Goal: Contribute content: Add original content to the website for others to see

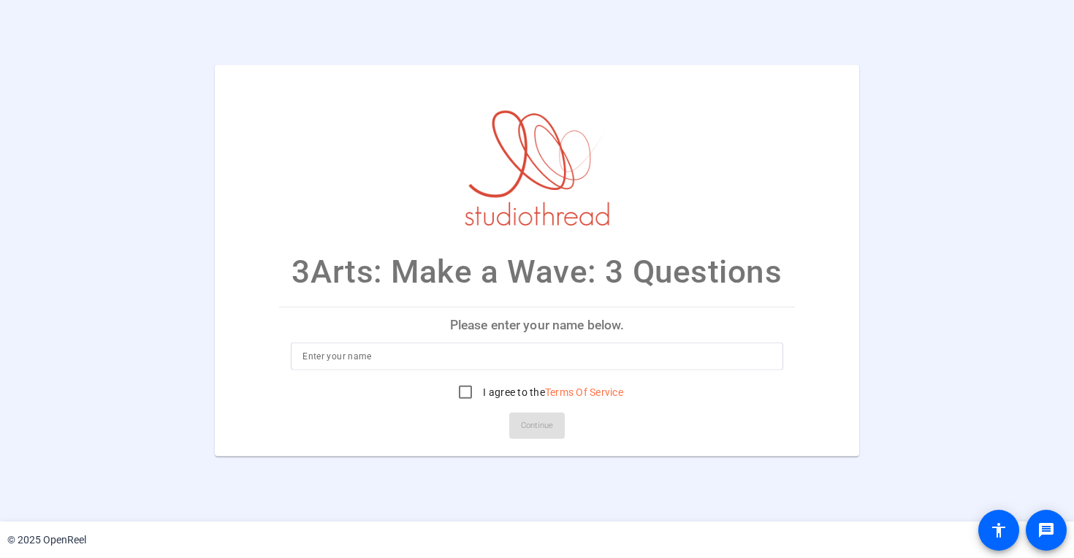
click at [394, 372] on div at bounding box center [537, 379] width 493 height 16
click at [398, 362] on input at bounding box center [537, 357] width 469 height 18
type input "[PERSON_NAME]"
click at [398, 417] on mat-card-actions "Continue" at bounding box center [537, 426] width 528 height 38
click at [463, 395] on input "I agree to the Terms Of Service" at bounding box center [465, 392] width 29 height 29
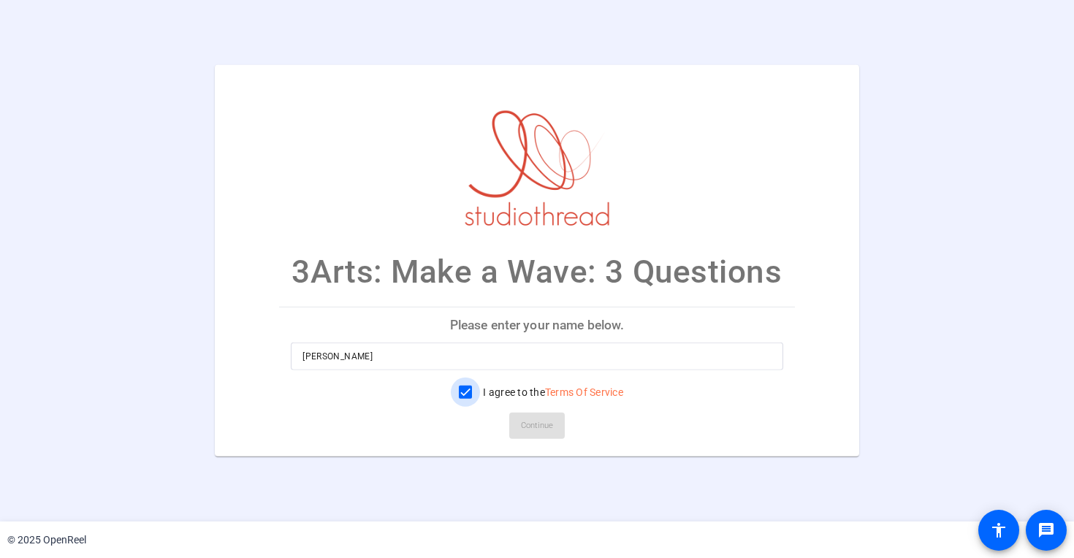
checkbox input "true"
click at [534, 431] on span "Continue" at bounding box center [537, 426] width 32 height 22
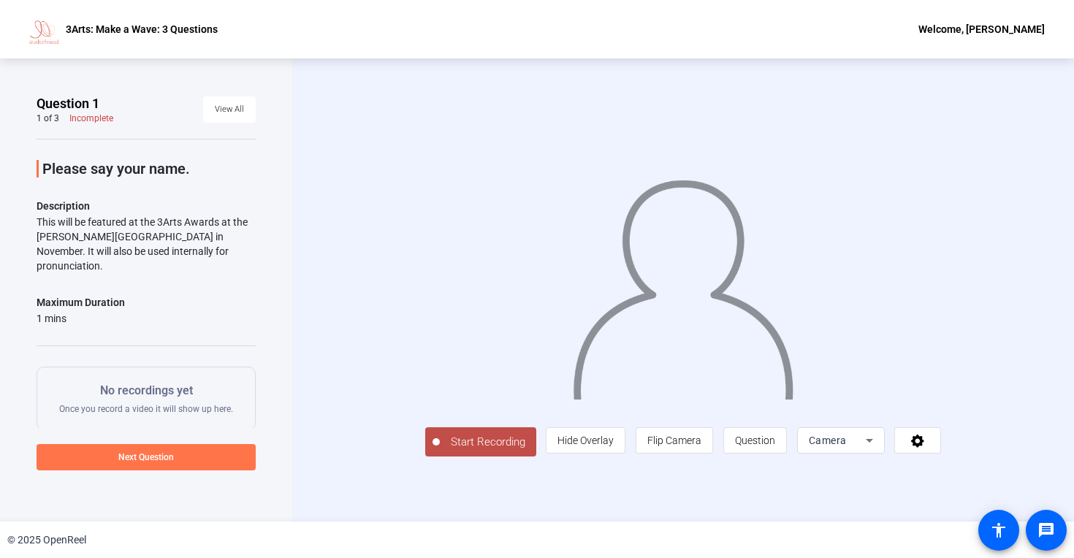
click at [440, 451] on span "Start Recording" at bounding box center [488, 442] width 96 height 17
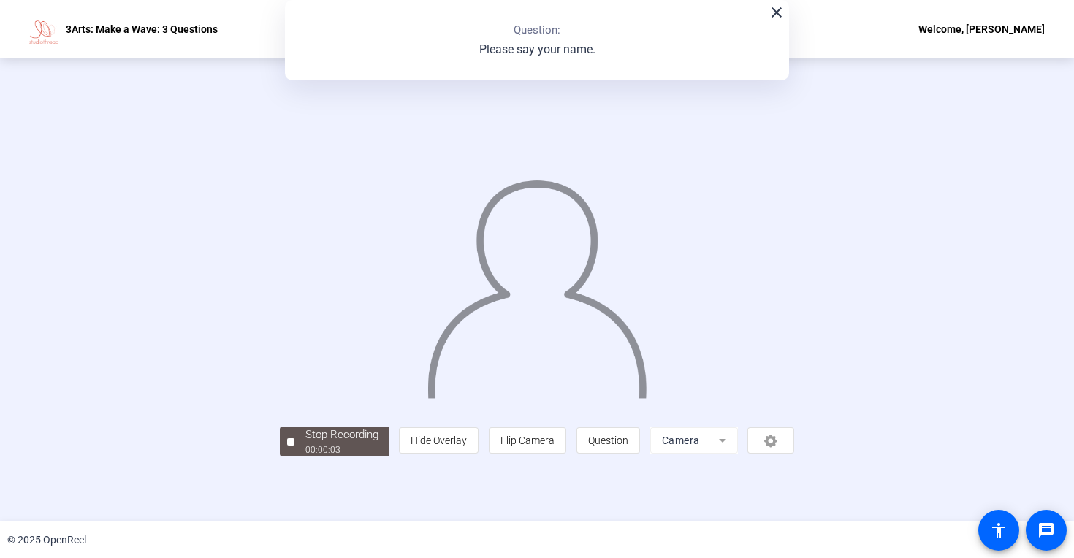
scroll to position [31, 0]
click at [305, 444] on div "Stop Recording" at bounding box center [341, 435] width 73 height 17
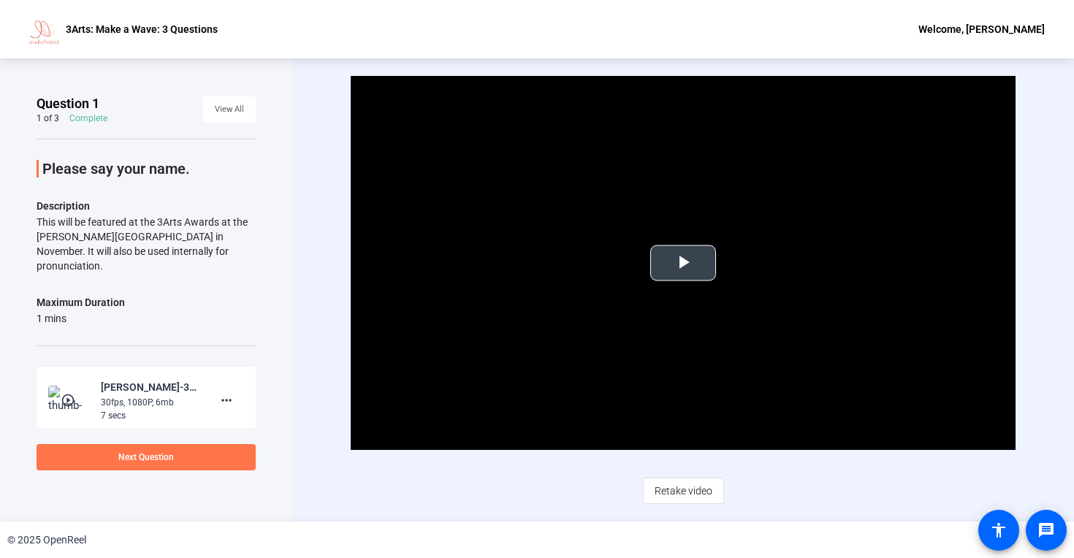
click at [683, 263] on span "Video Player" at bounding box center [683, 263] width 0 height 0
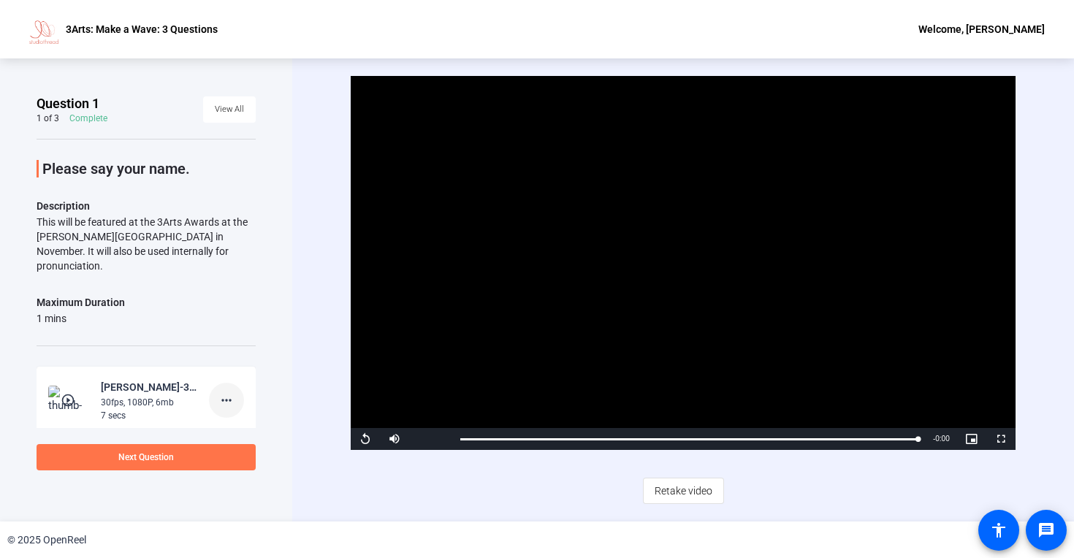
click at [218, 392] on mat-icon "more_horiz" at bounding box center [227, 401] width 18 height 18
click at [238, 417] on span "Delete clip" at bounding box center [242, 416] width 58 height 18
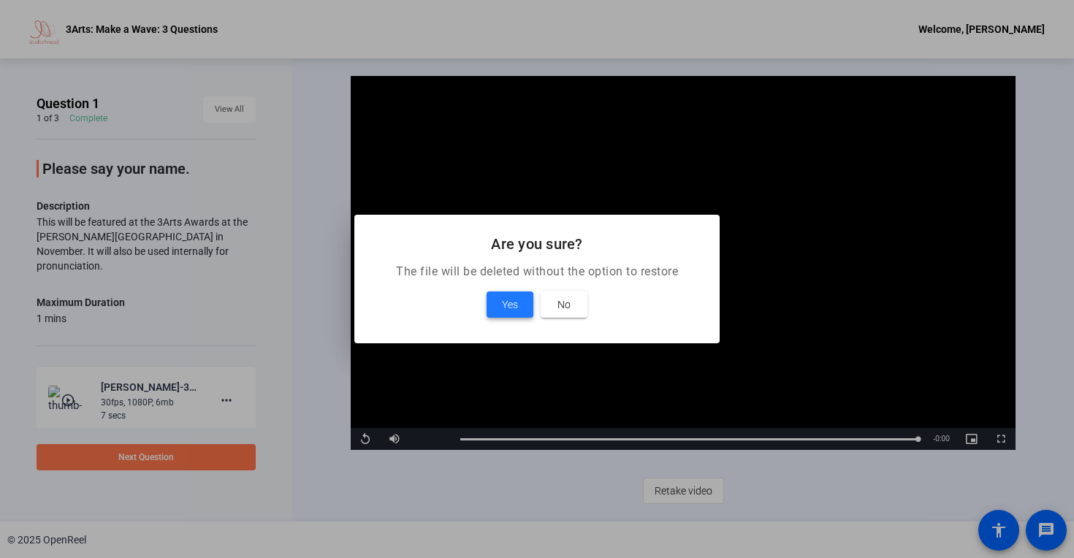
click at [492, 304] on span at bounding box center [510, 304] width 47 height 35
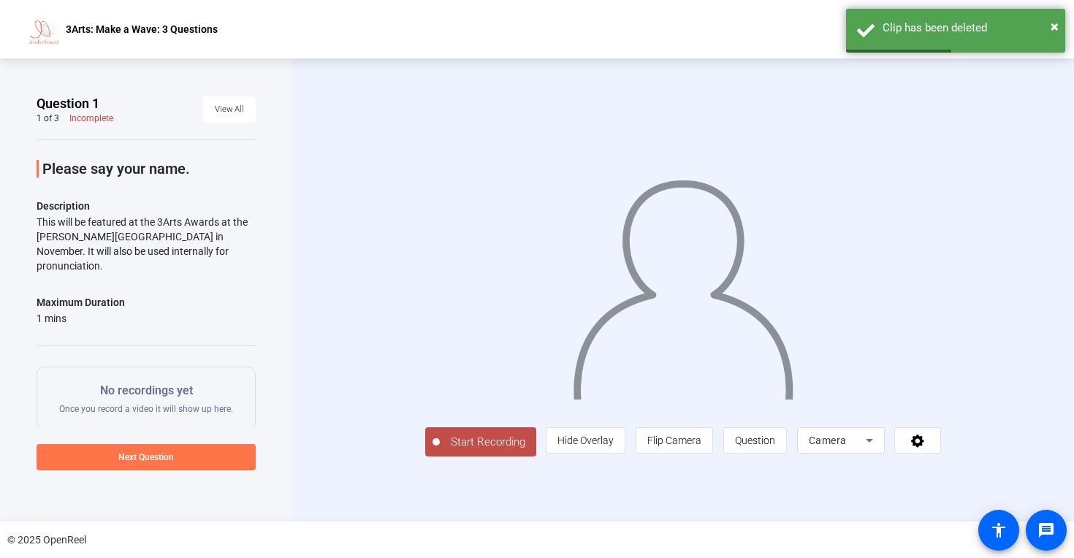
click at [440, 451] on span "Start Recording" at bounding box center [488, 442] width 96 height 17
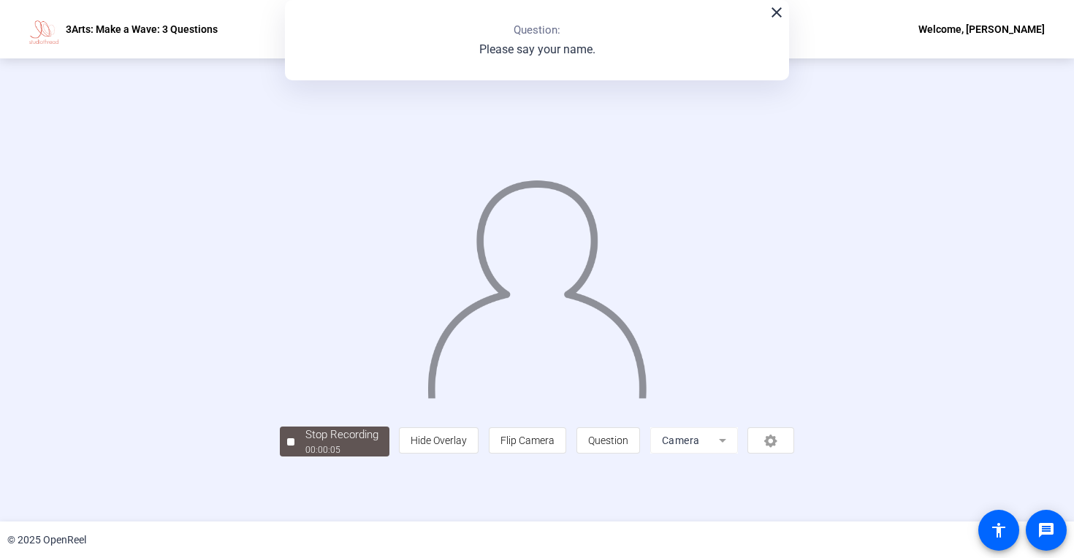
scroll to position [31, 0]
click at [305, 457] on div "00:00:06" at bounding box center [341, 450] width 73 height 13
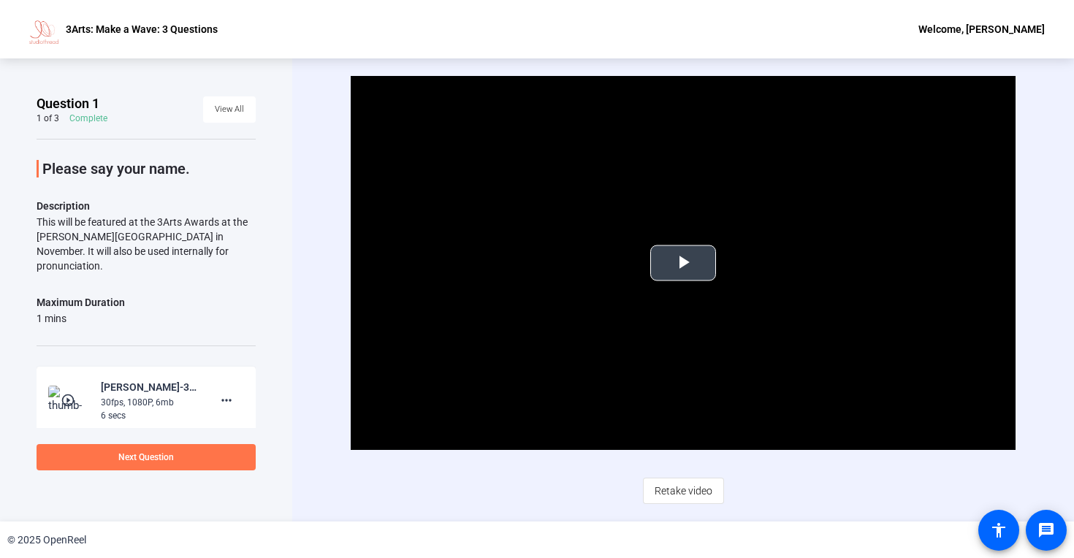
click at [683, 263] on span "Video Player" at bounding box center [683, 263] width 0 height 0
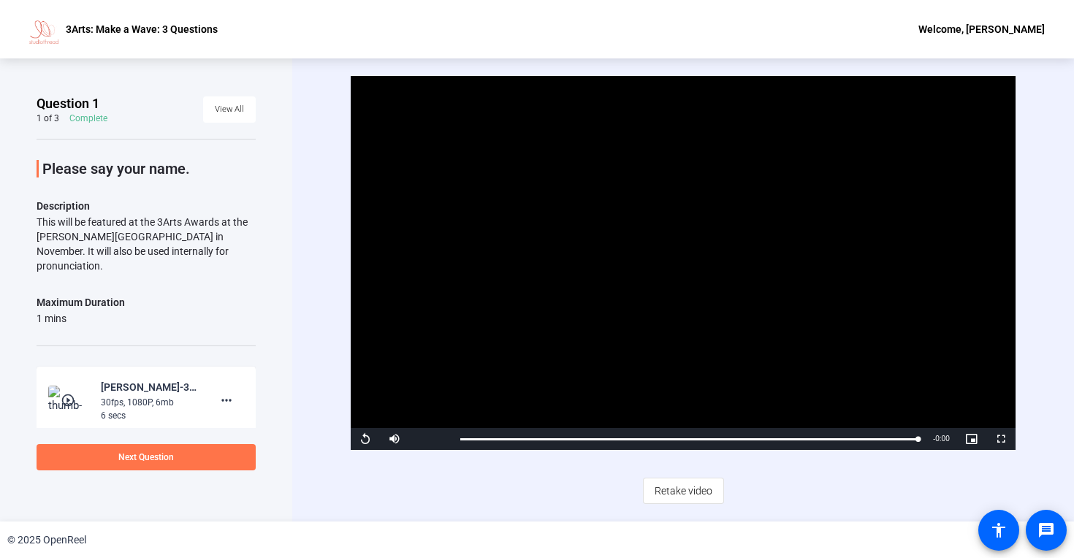
click at [364, 439] on span "Video Player" at bounding box center [365, 439] width 29 height 0
click at [218, 392] on mat-icon "more_horiz" at bounding box center [227, 401] width 18 height 18
click at [234, 413] on span "Delete clip" at bounding box center [242, 416] width 58 height 18
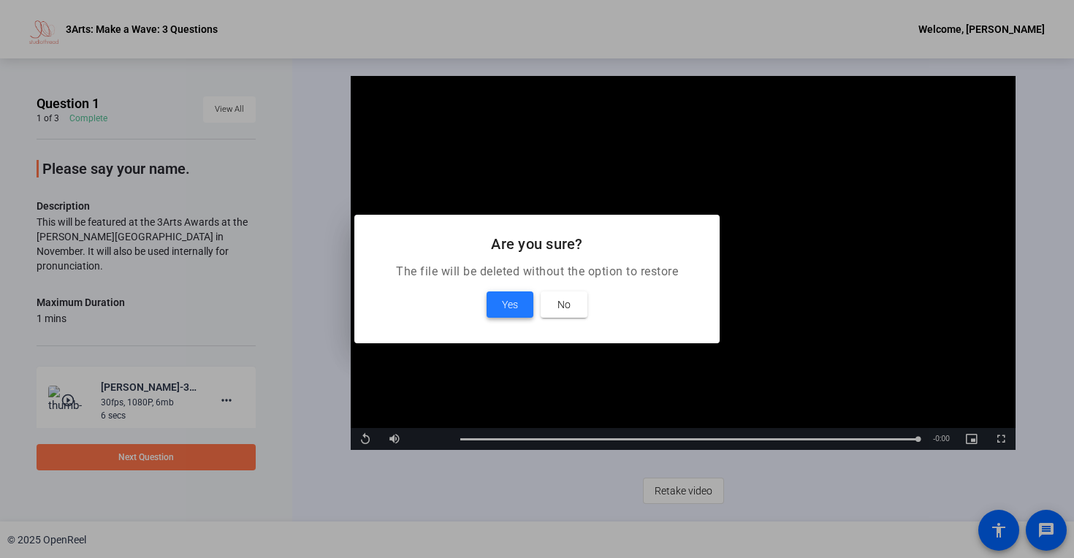
click at [502, 303] on span "Yes" at bounding box center [510, 305] width 16 height 18
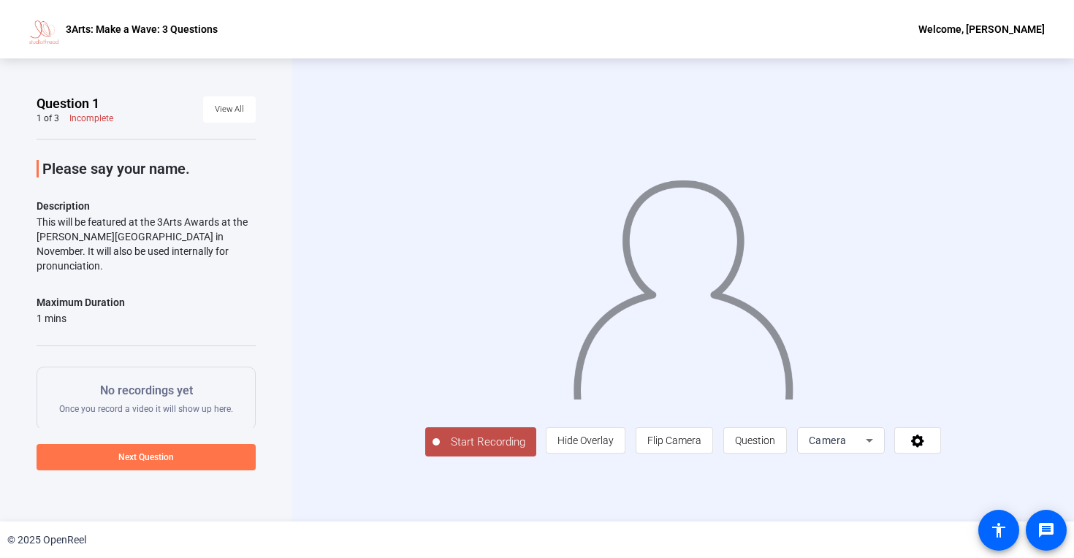
click at [440, 451] on span "Start Recording" at bounding box center [488, 442] width 96 height 17
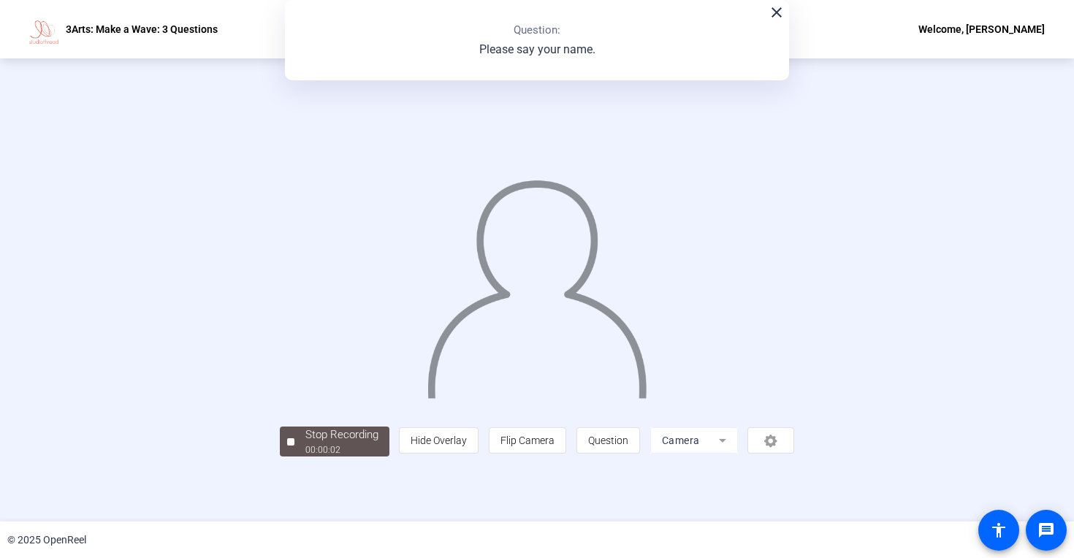
scroll to position [31, 0]
click at [305, 444] on div "Stop Recording" at bounding box center [341, 435] width 73 height 17
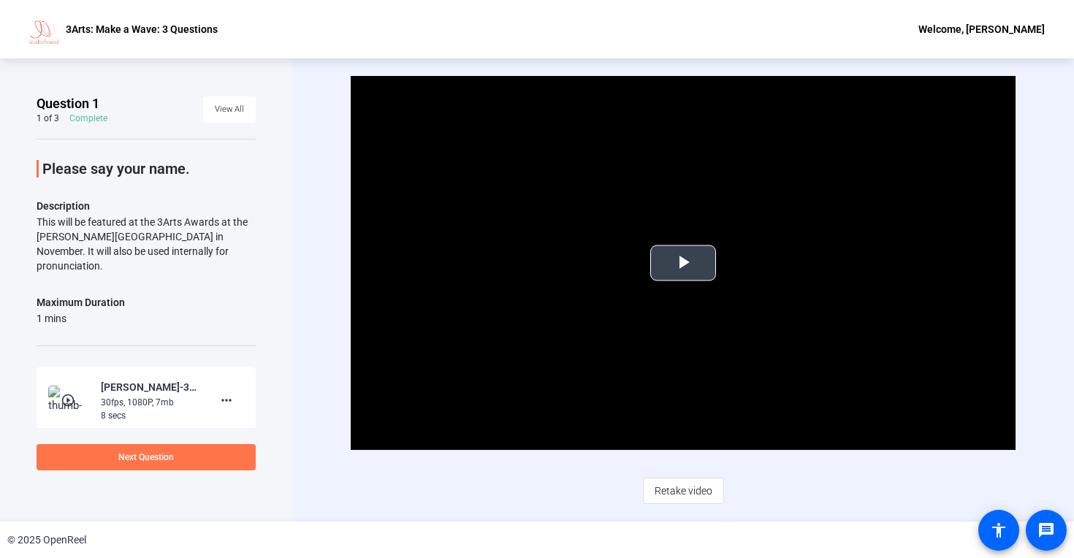
click at [683, 263] on span "Video Player" at bounding box center [683, 263] width 0 height 0
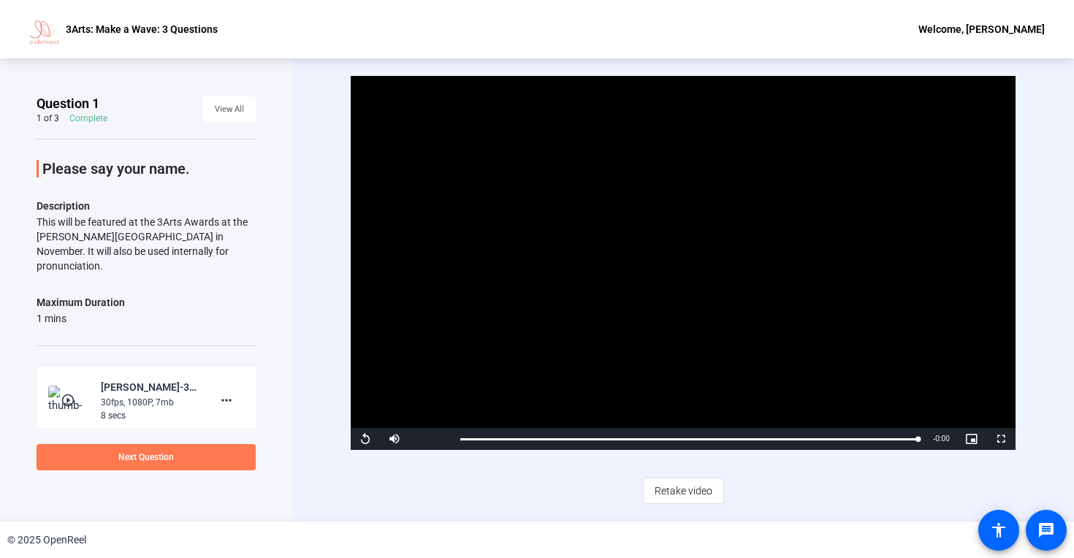
click at [197, 444] on span at bounding box center [146, 457] width 219 height 35
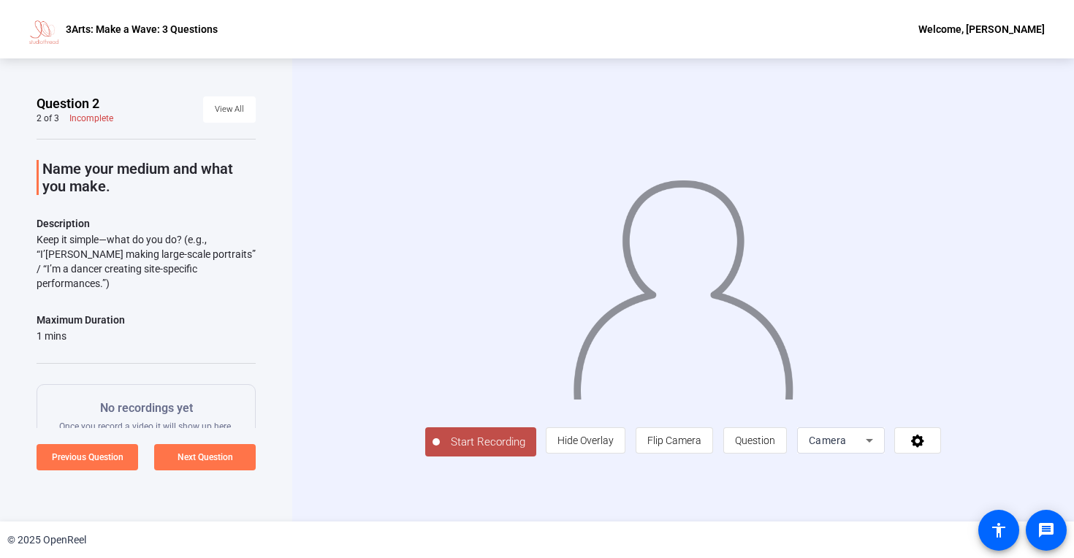
click at [440, 451] on span "Start Recording" at bounding box center [488, 442] width 96 height 17
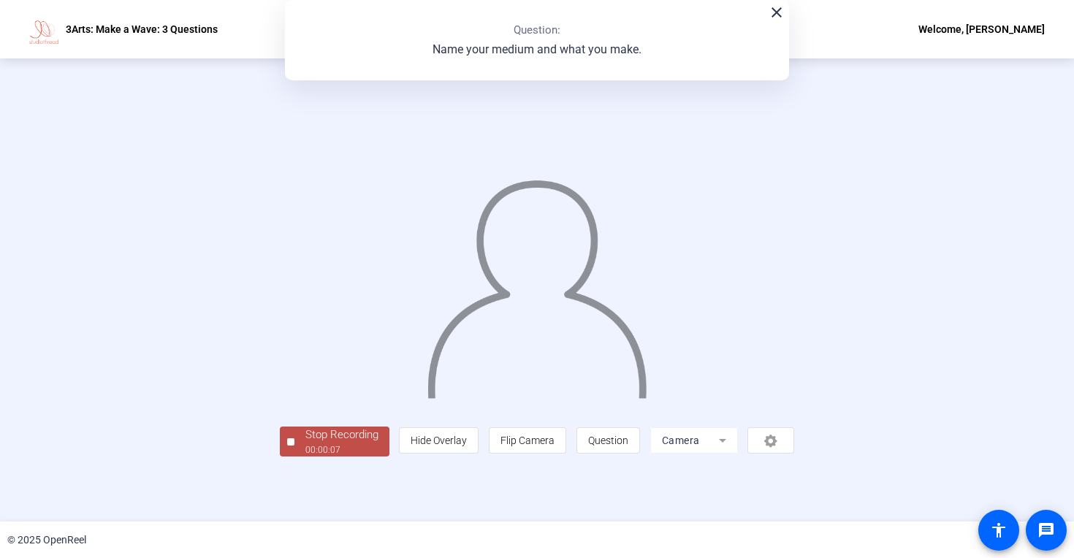
scroll to position [31, 0]
click at [305, 457] on div "00:00:07" at bounding box center [341, 450] width 73 height 13
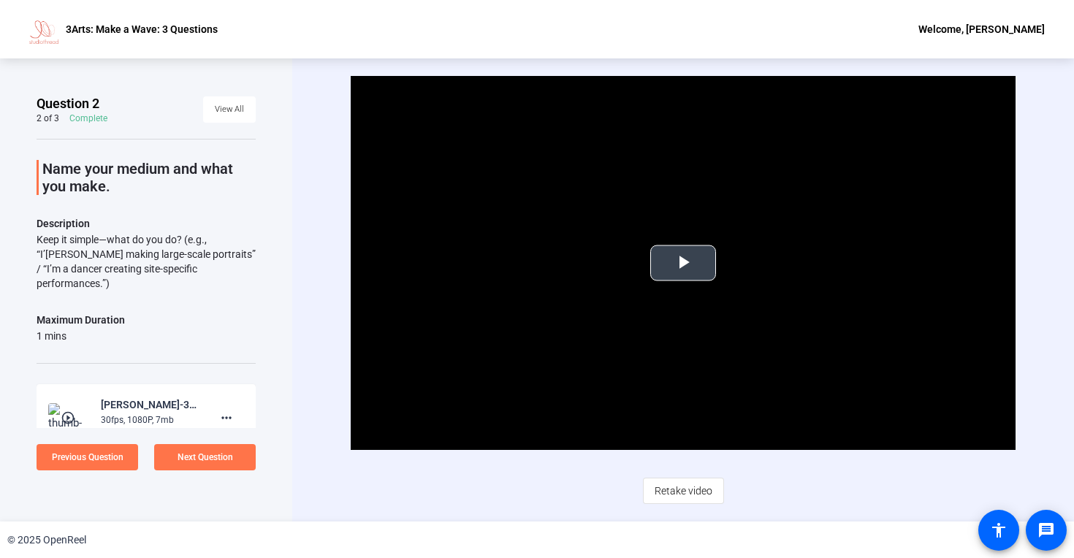
click at [683, 263] on span "Video Player" at bounding box center [683, 263] width 0 height 0
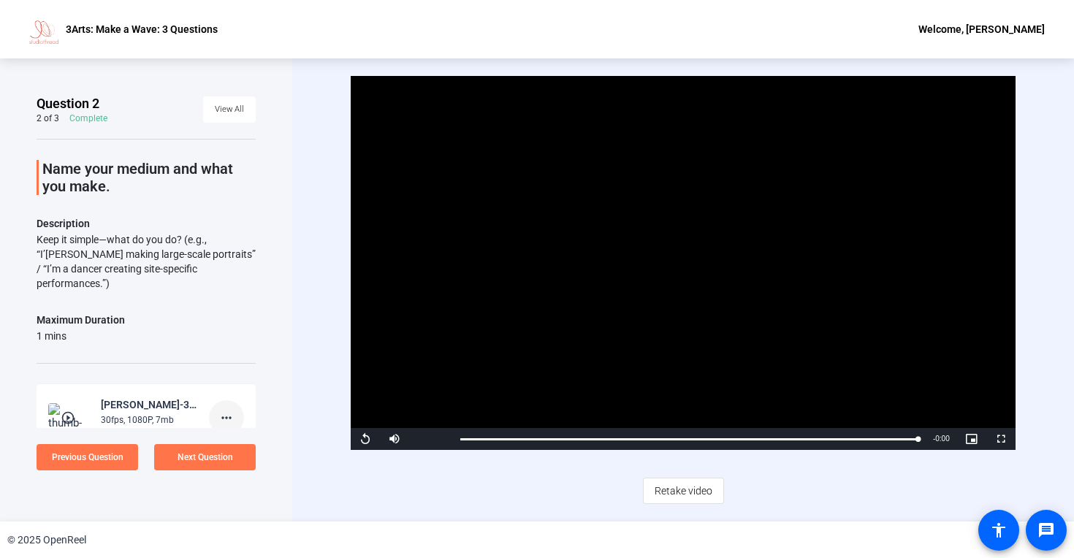
click at [218, 409] on mat-icon "more_horiz" at bounding box center [227, 418] width 18 height 18
click at [248, 436] on span "Delete clip" at bounding box center [242, 434] width 58 height 18
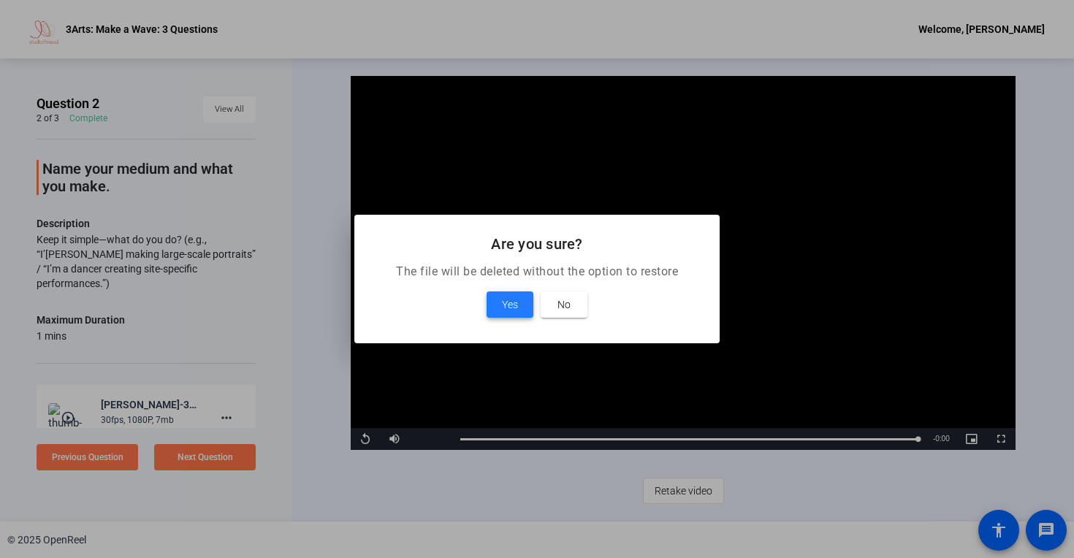
click at [509, 311] on span "Yes" at bounding box center [510, 305] width 16 height 18
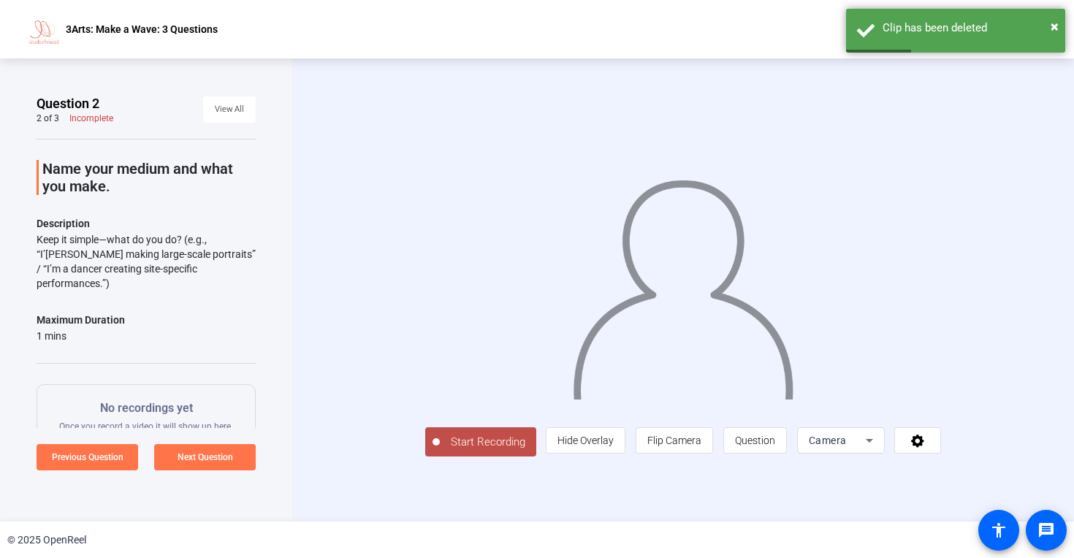
click at [440, 451] on span "Start Recording" at bounding box center [488, 442] width 96 height 17
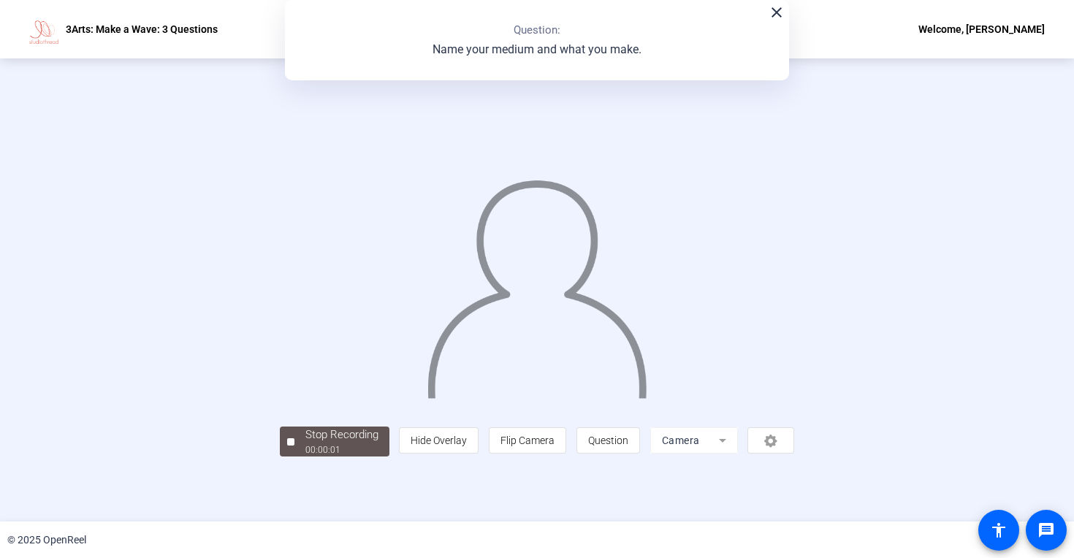
scroll to position [31, 0]
click at [305, 457] on div "00:00:07" at bounding box center [341, 450] width 73 height 13
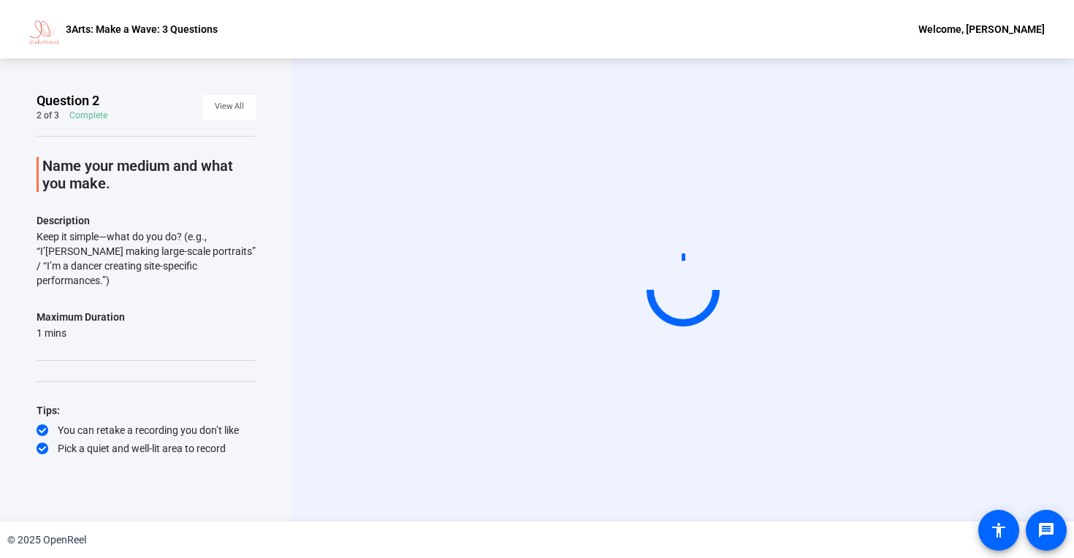
scroll to position [8, 0]
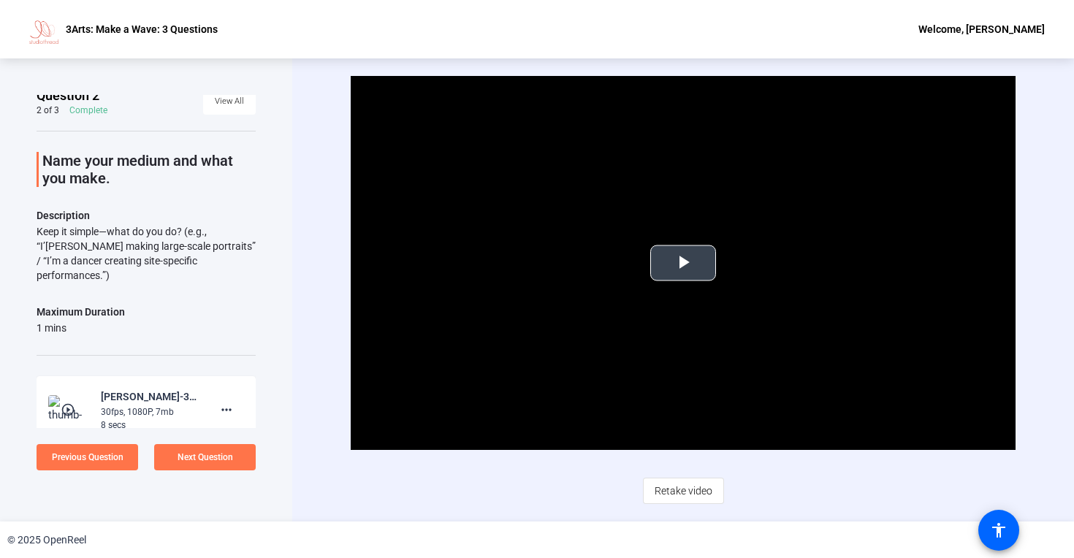
click at [683, 263] on span "Video Player" at bounding box center [683, 263] width 0 height 0
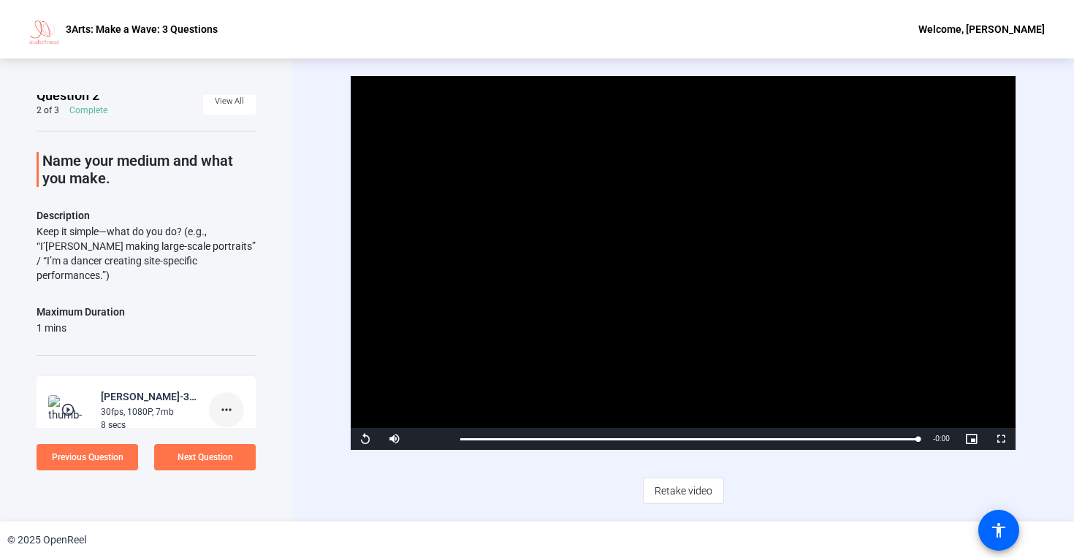
click at [218, 401] on mat-icon "more_horiz" at bounding box center [227, 410] width 18 height 18
click at [240, 421] on span "Delete clip" at bounding box center [242, 426] width 58 height 18
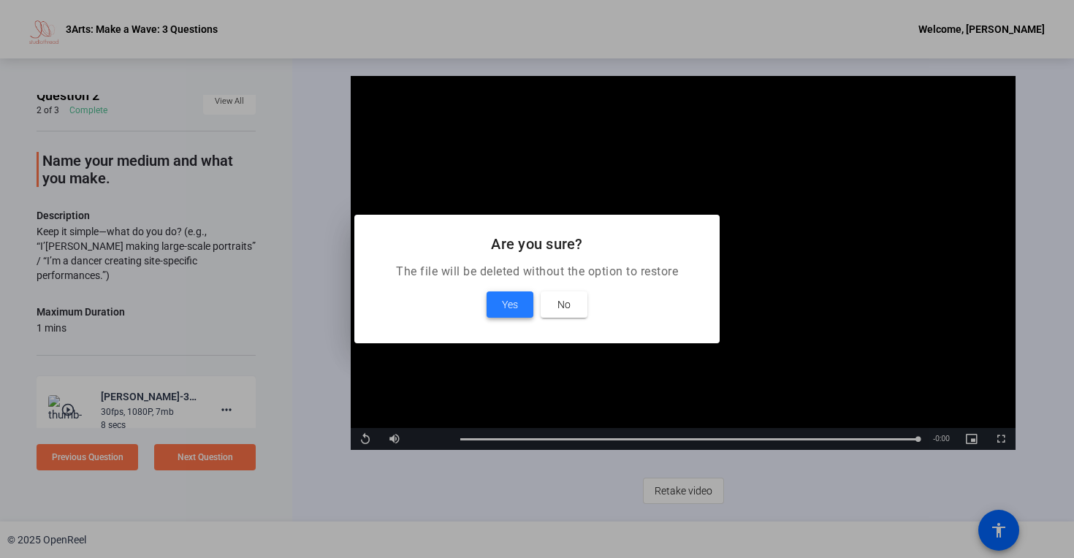
click at [499, 308] on span at bounding box center [510, 304] width 47 height 35
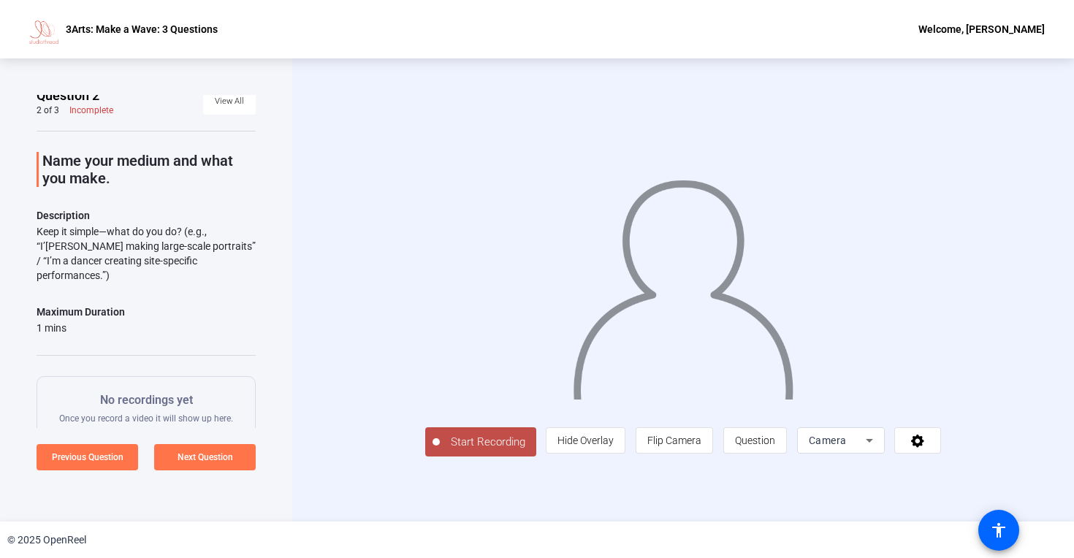
click at [440, 451] on span "Start Recording" at bounding box center [488, 442] width 96 height 17
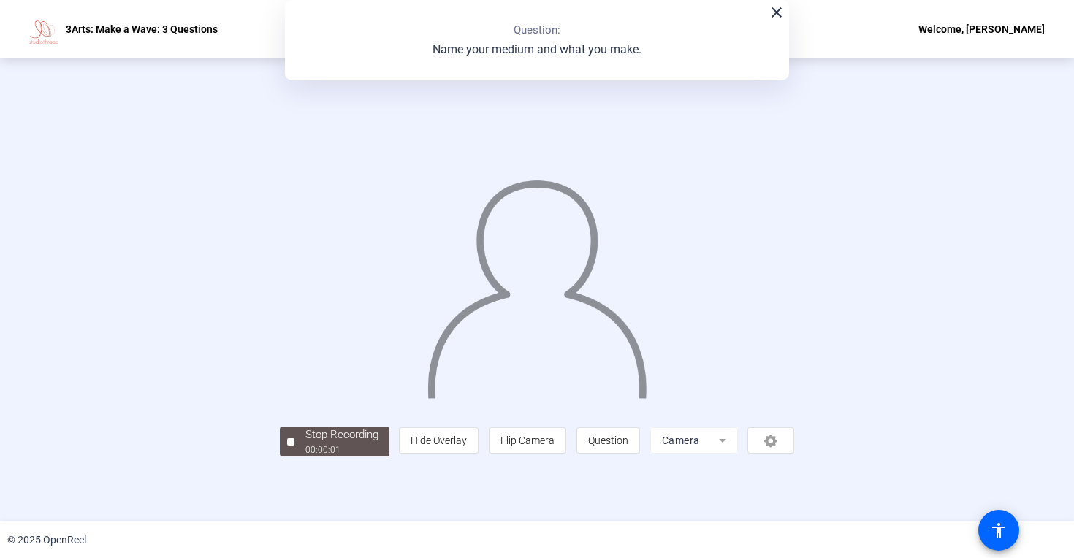
scroll to position [31, 0]
click at [305, 457] on div "00:00:07" at bounding box center [341, 450] width 73 height 13
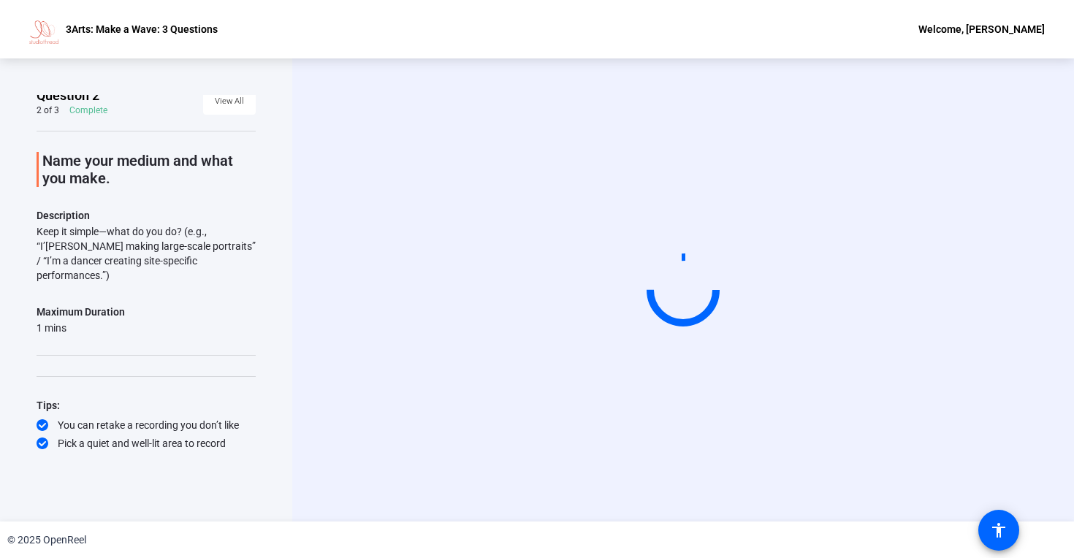
scroll to position [0, 0]
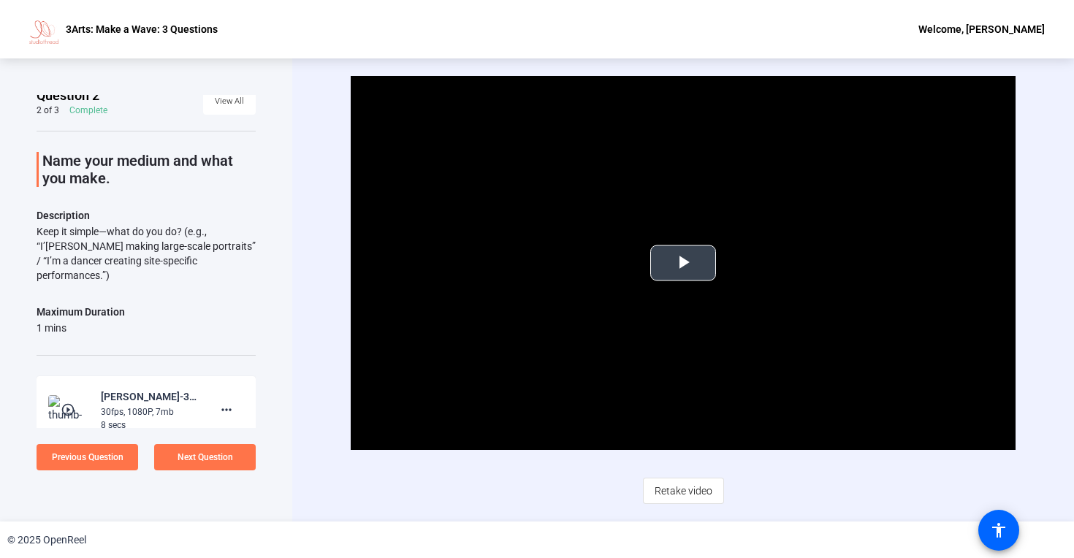
click at [683, 263] on span "Video Player" at bounding box center [683, 263] width 0 height 0
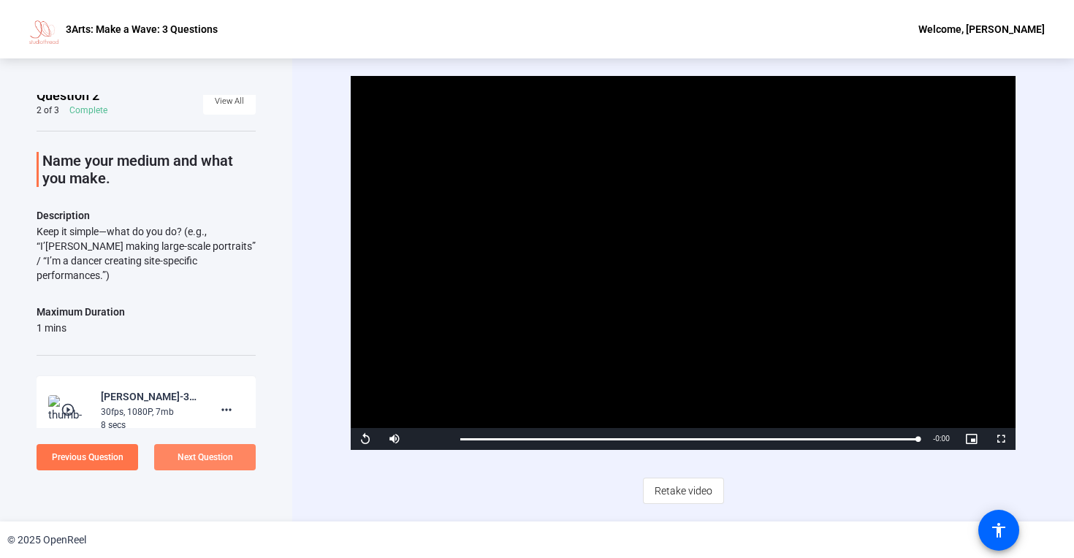
click at [209, 454] on span "Next Question" at bounding box center [206, 457] width 56 height 10
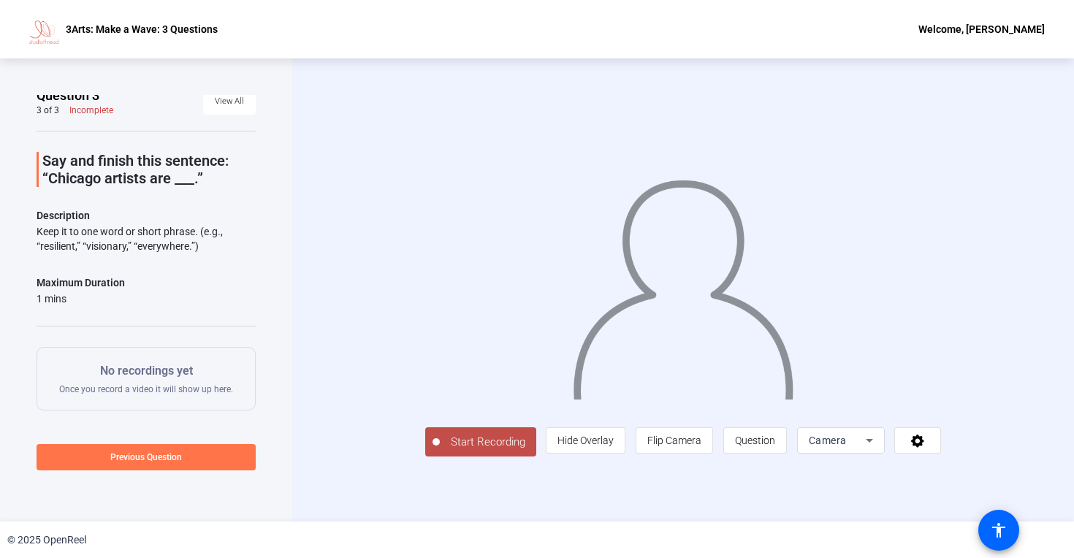
click at [440, 451] on span "Start Recording" at bounding box center [488, 442] width 96 height 17
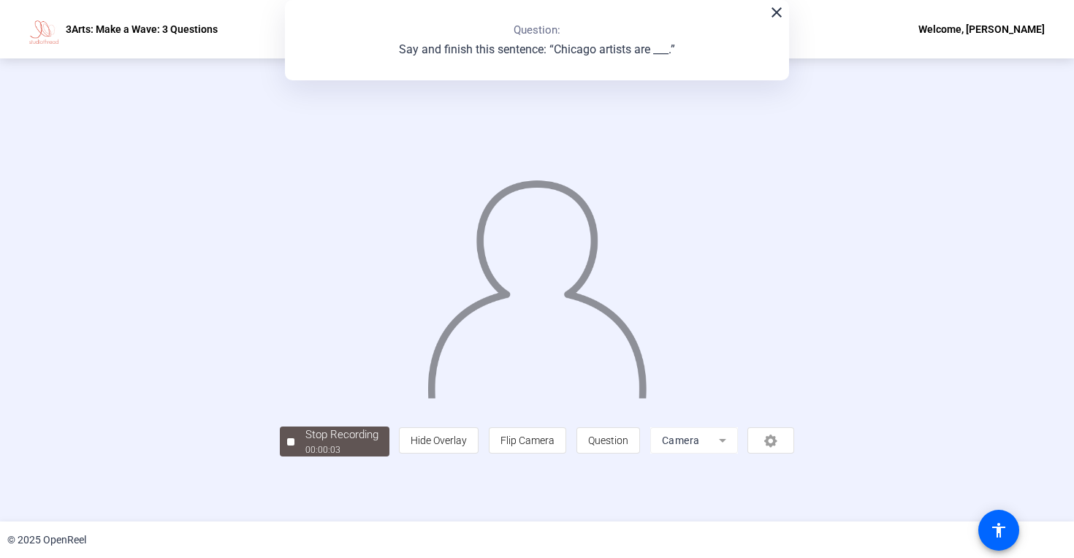
scroll to position [31, 0]
click at [305, 444] on div "Stop Recording" at bounding box center [341, 435] width 73 height 17
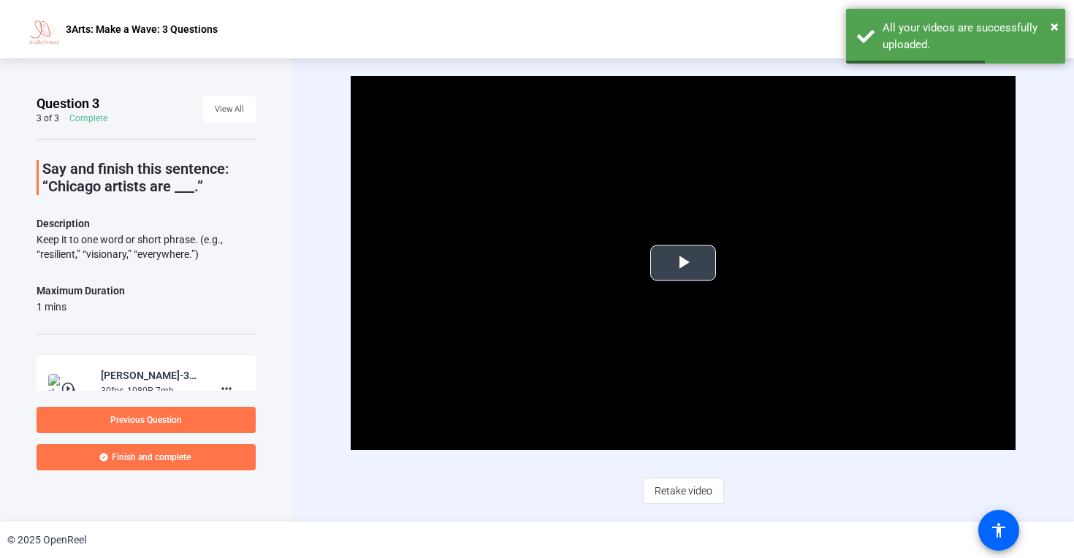
click at [683, 263] on span "Video Player" at bounding box center [683, 263] width 0 height 0
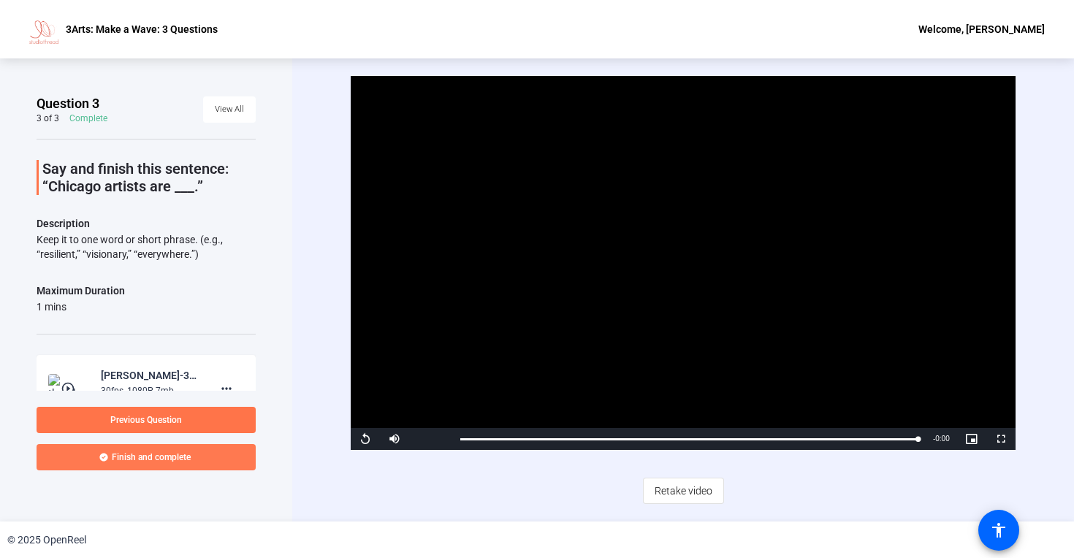
click at [172, 459] on span "Finish and complete" at bounding box center [151, 458] width 79 height 12
